Goal: Task Accomplishment & Management: Use online tool/utility

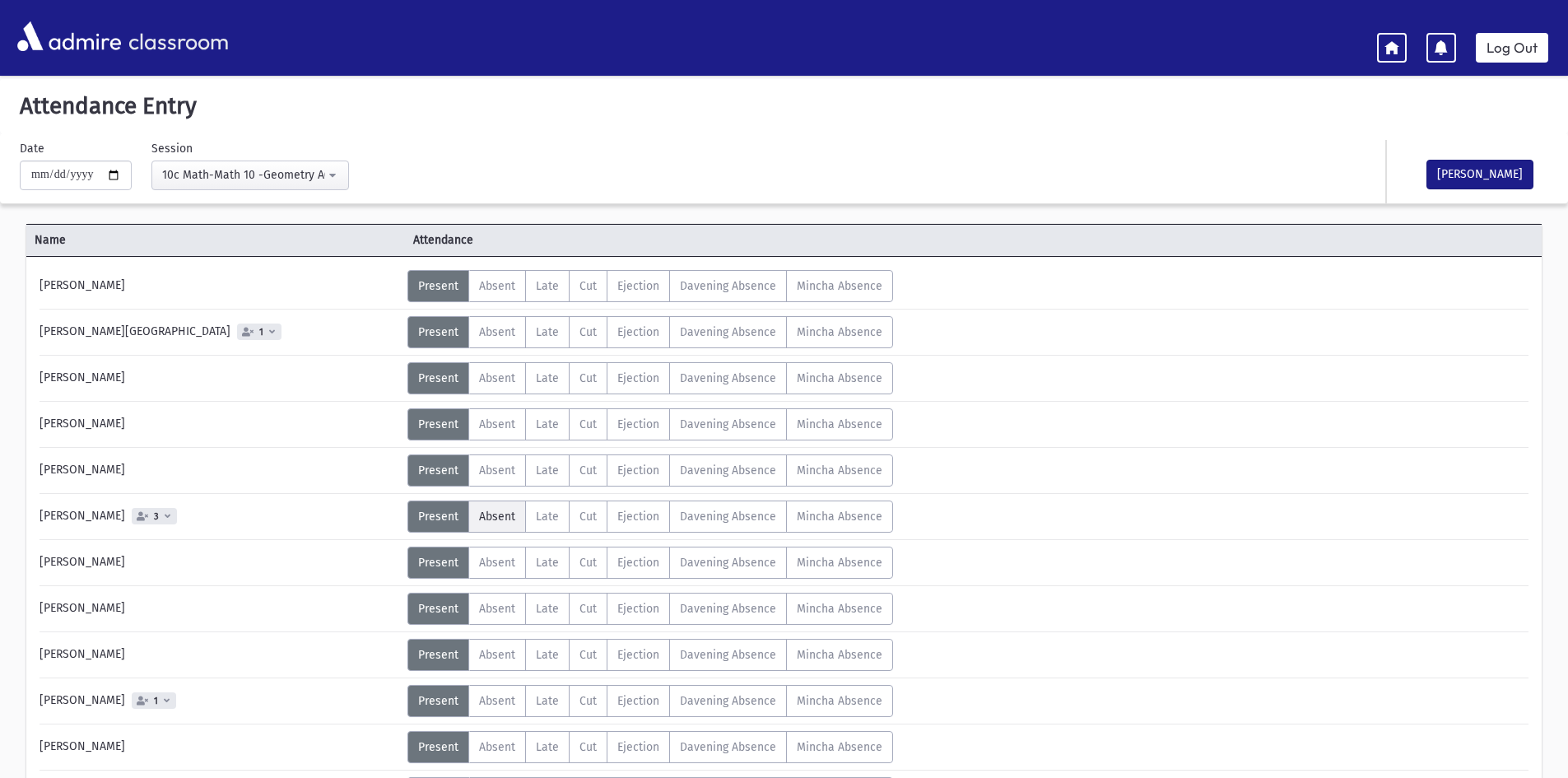
click at [495, 514] on span "Absent" at bounding box center [497, 517] width 36 height 14
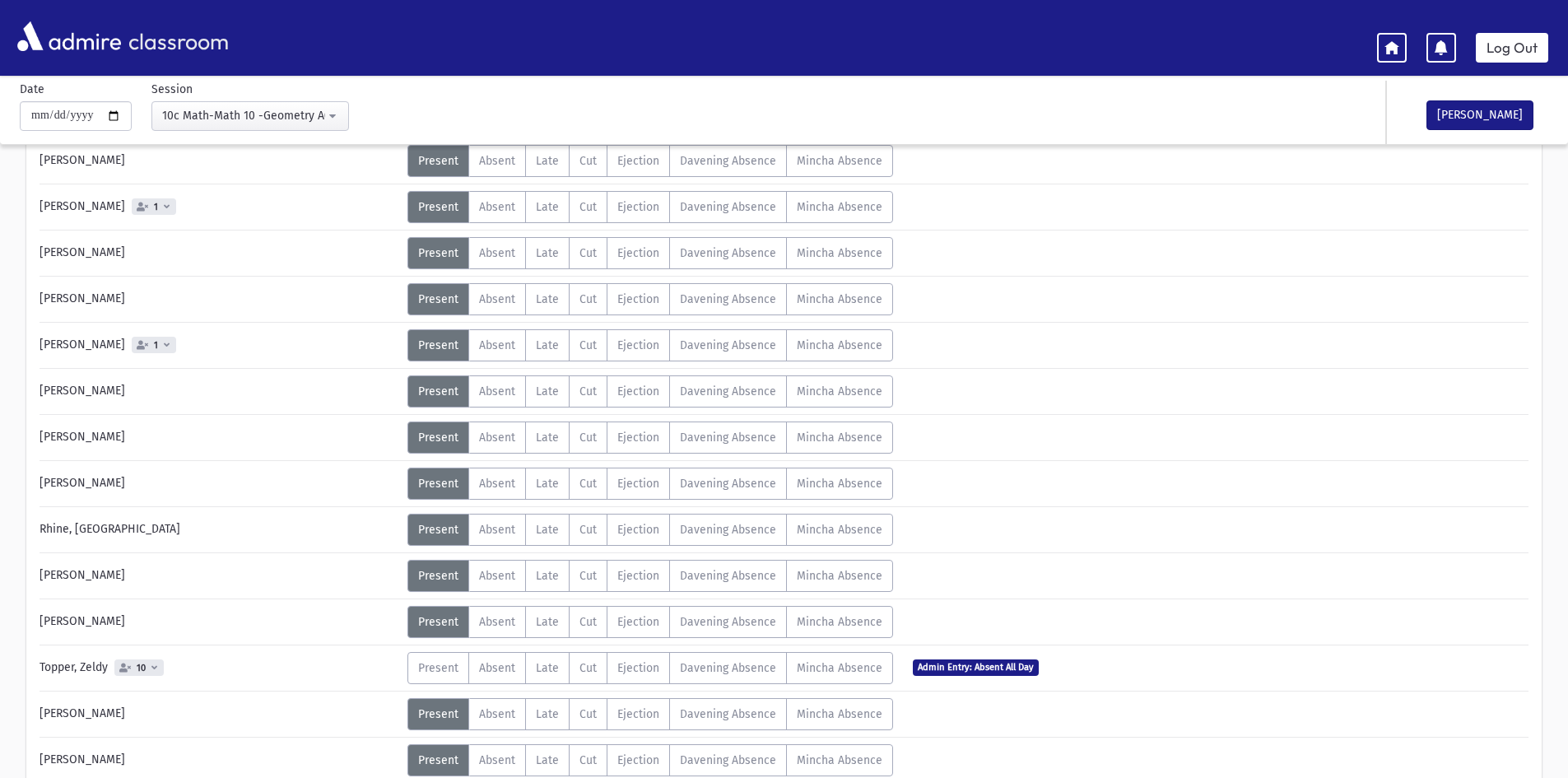
scroll to position [576, 0]
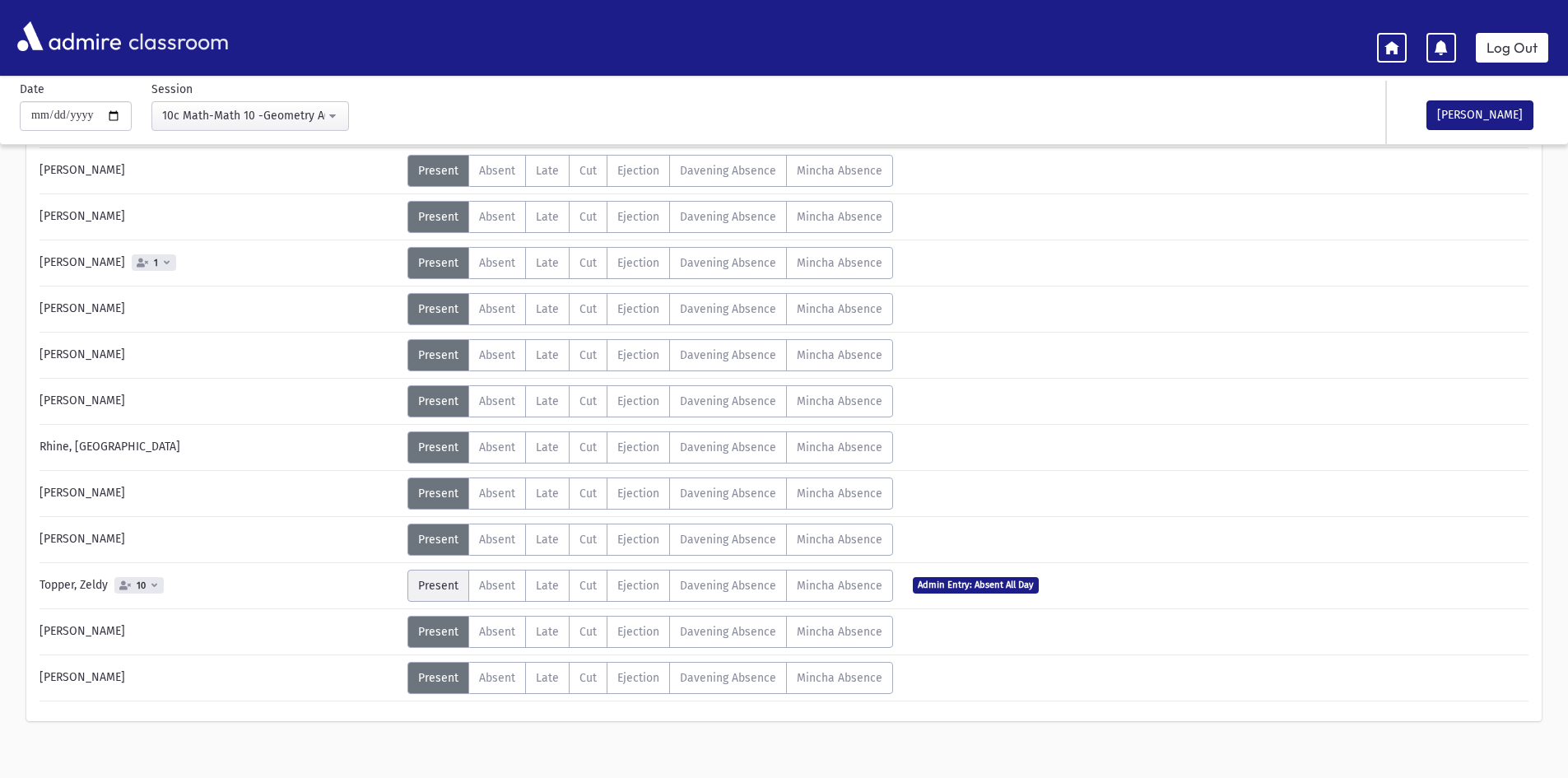
click at [437, 584] on span "Present" at bounding box center [437, 586] width 41 height 14
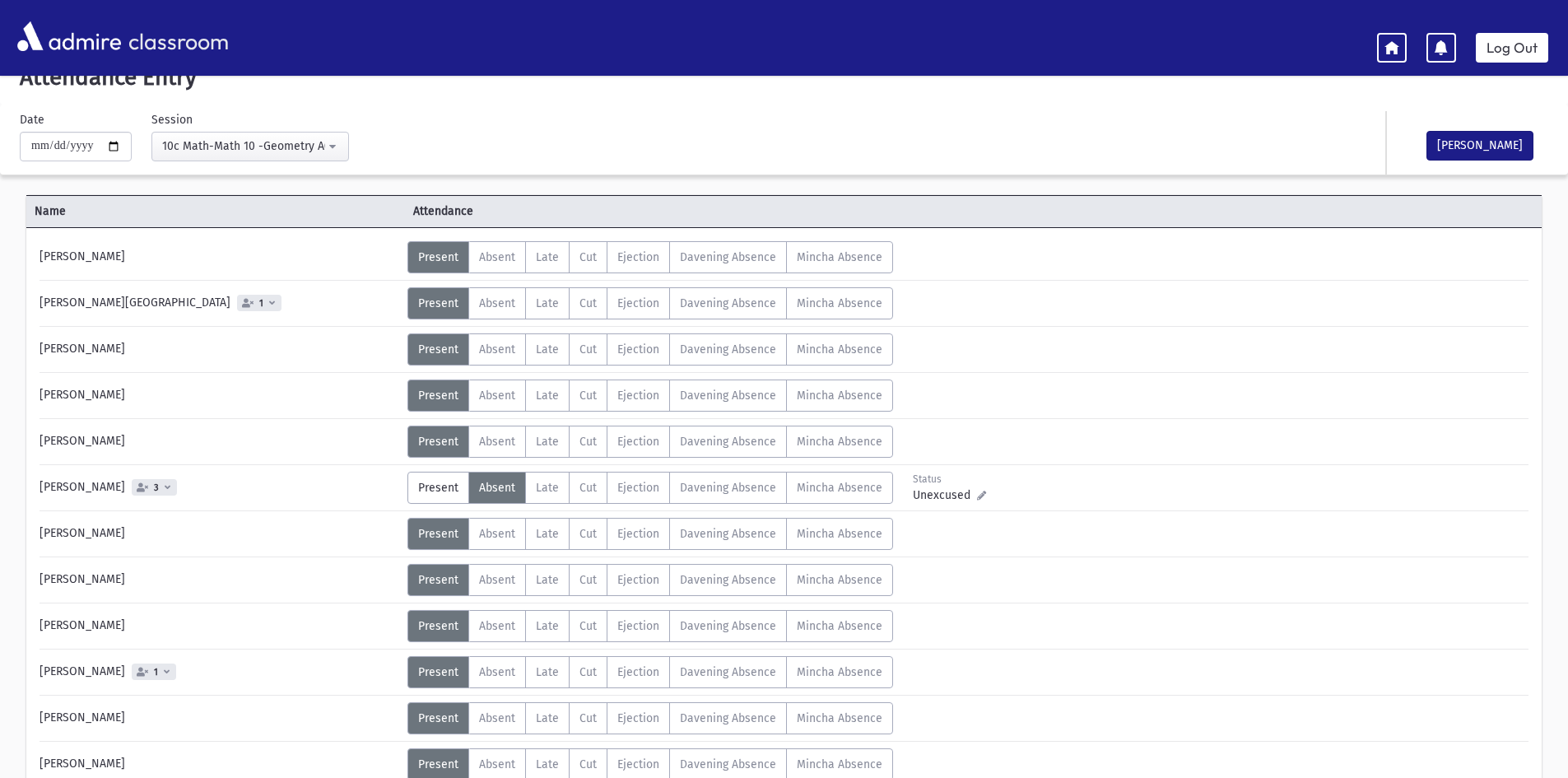
scroll to position [0, 0]
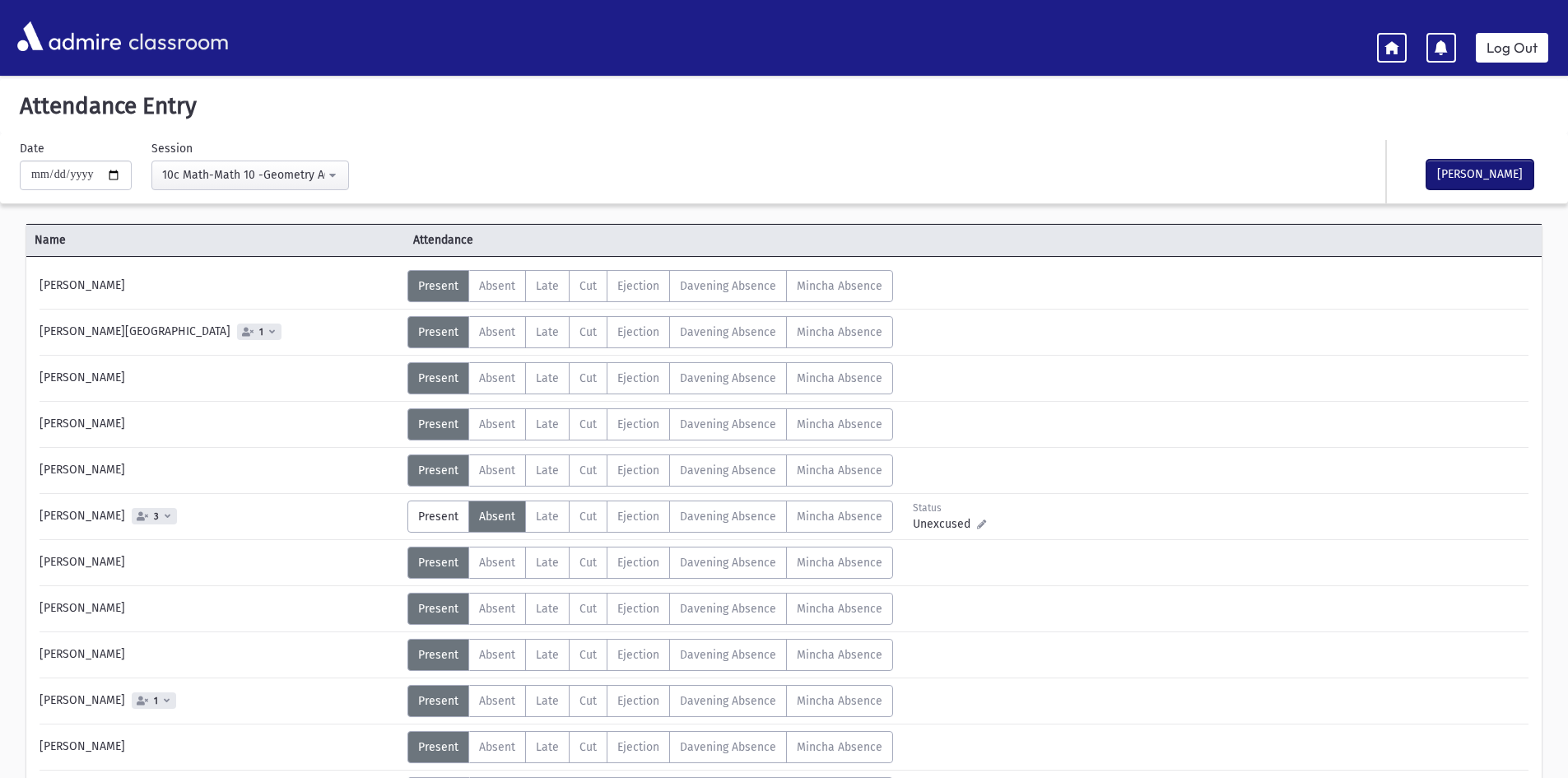
click at [1461, 174] on button "[PERSON_NAME]" at bounding box center [1480, 174] width 107 height 30
click at [243, 174] on div "10c Math-Math 10 -Geometry A(12:49PM-1:31PM)" at bounding box center [243, 175] width 163 height 17
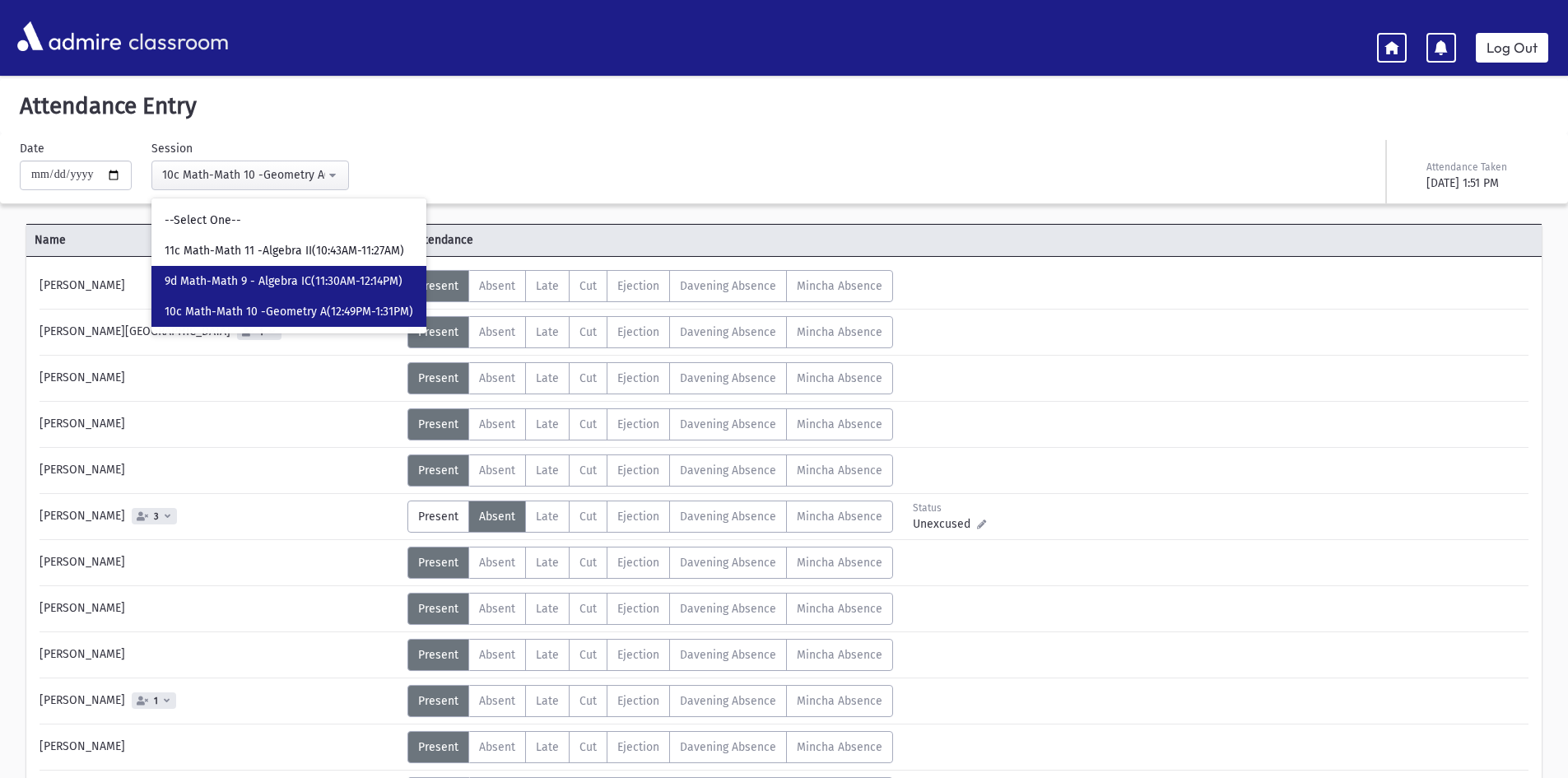
click at [230, 279] on span "9d Math-Math 9 - Algebra IC(11:30AM-12:14PM)" at bounding box center [284, 282] width 238 height 16
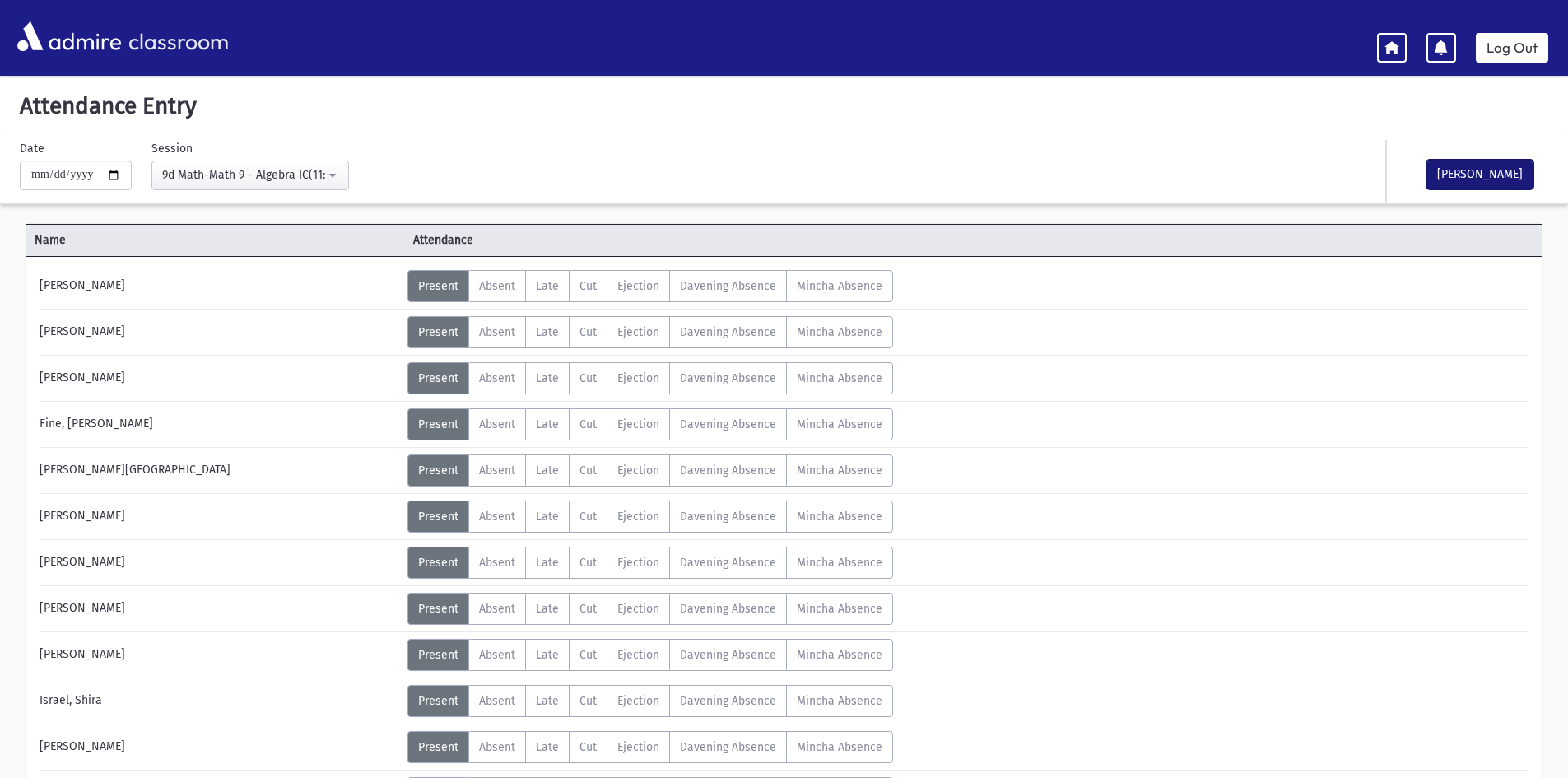
click at [1453, 167] on button "[PERSON_NAME]" at bounding box center [1480, 174] width 107 height 30
click at [267, 174] on div "9d Math-Math 9 - Algebra IC(11:30AM-12:14PM)" at bounding box center [243, 175] width 163 height 17
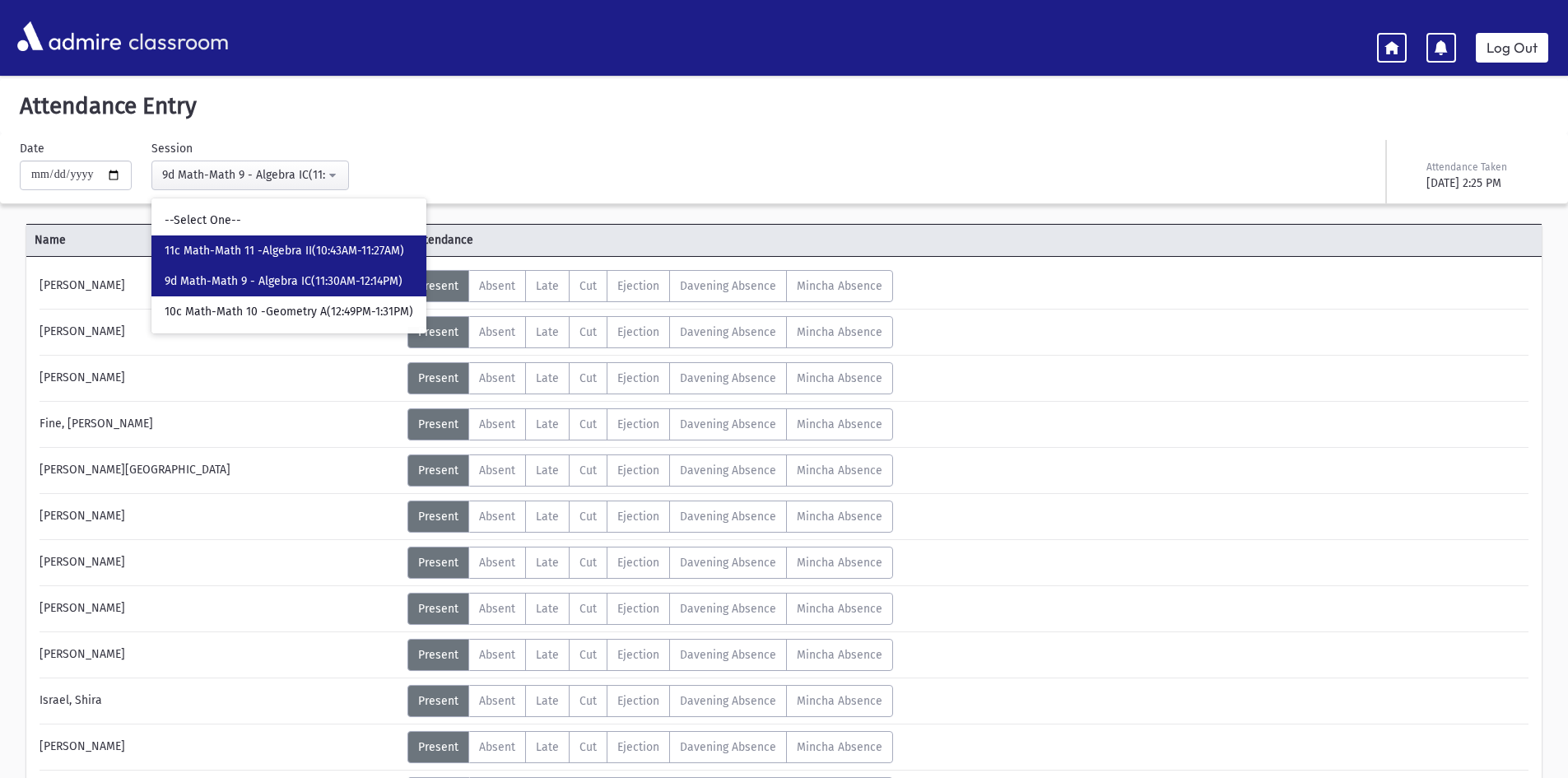
click at [248, 249] on span "11c Math-Math 11 -Algebra II(10:43AM-11:27AM)" at bounding box center [284, 251] width 239 height 16
select select "****"
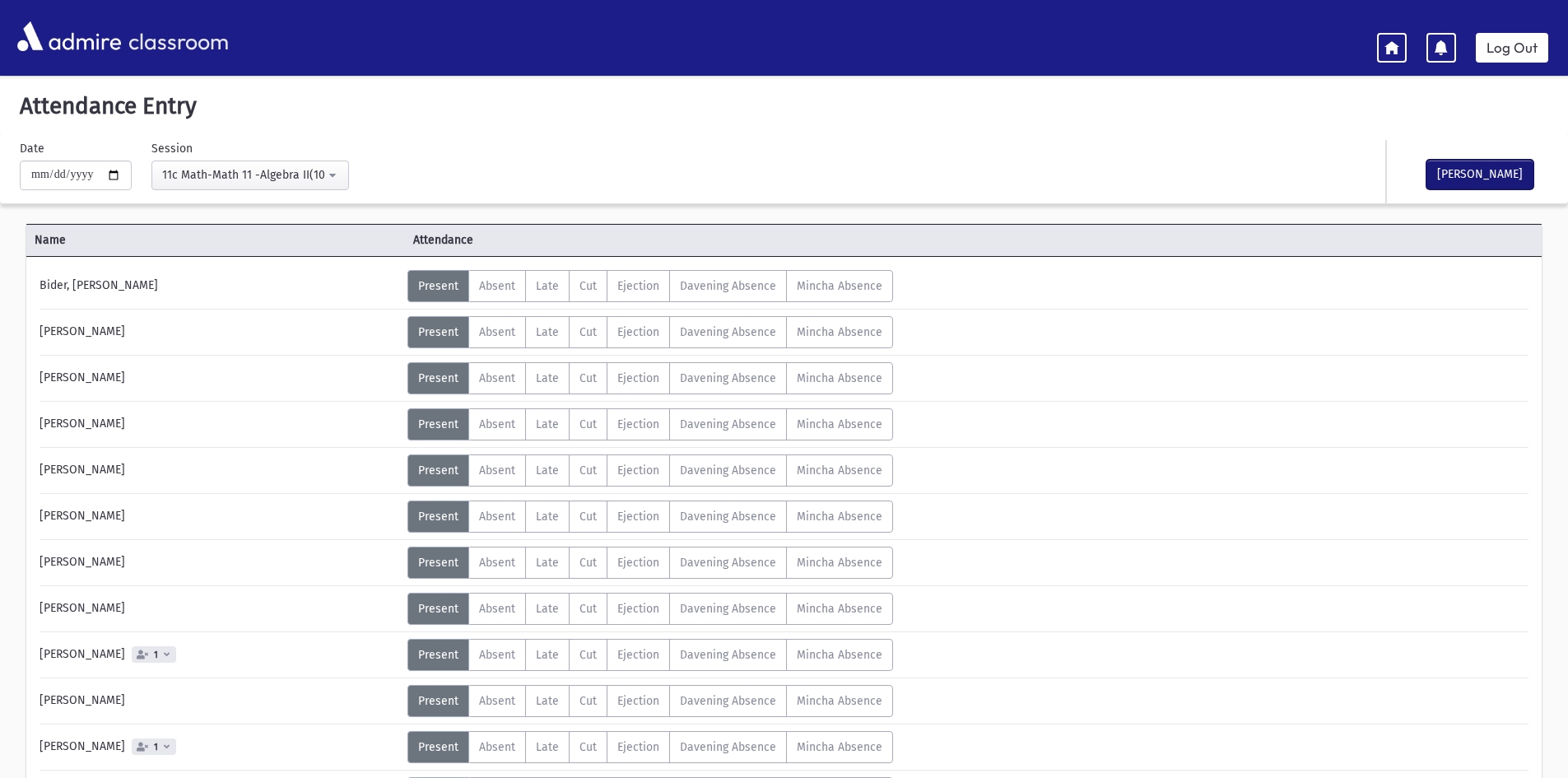
click at [1473, 168] on button "[PERSON_NAME]" at bounding box center [1480, 174] width 107 height 30
click at [1493, 54] on link "Log Out" at bounding box center [1511, 48] width 72 height 30
